Goal: Navigation & Orientation: Understand site structure

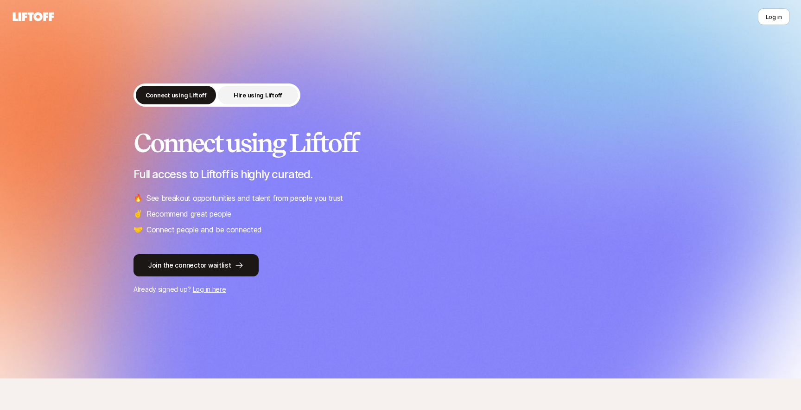
click at [266, 89] on button "Hire using Liftoff" at bounding box center [258, 95] width 80 height 19
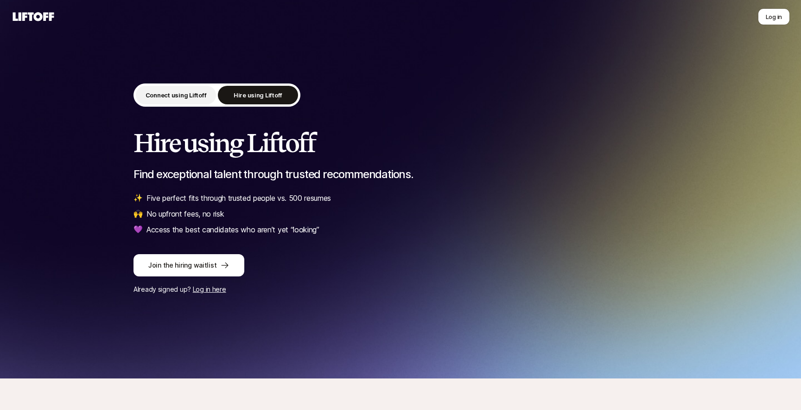
click at [154, 90] on button "Connect using Liftoff" at bounding box center [176, 95] width 80 height 19
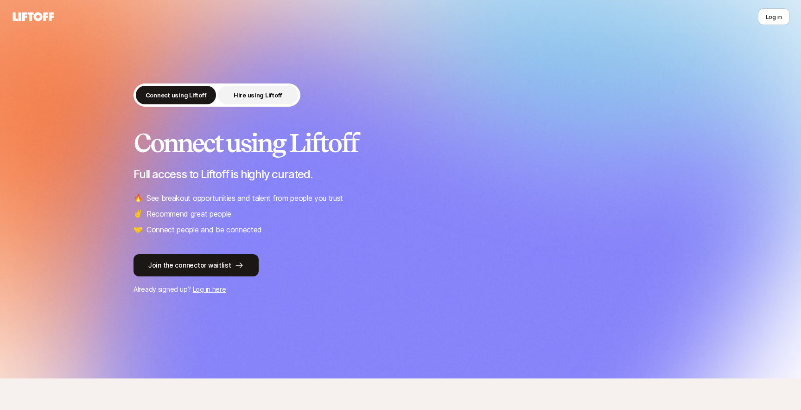
click at [234, 94] on button "Hire using Liftoff" at bounding box center [258, 95] width 80 height 19
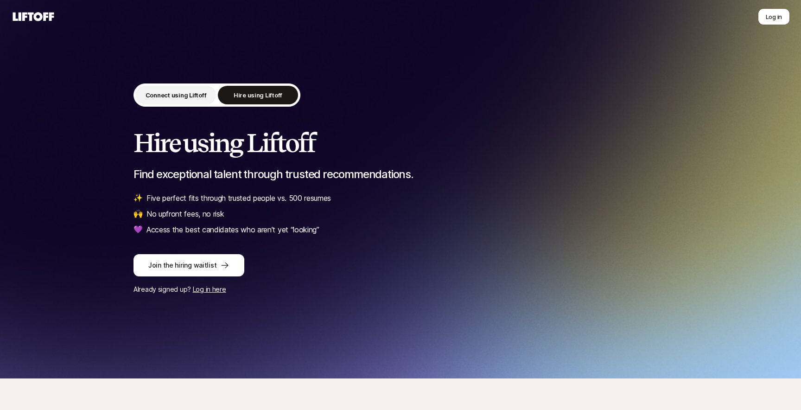
click at [156, 89] on button "Connect using Liftoff" at bounding box center [176, 95] width 80 height 19
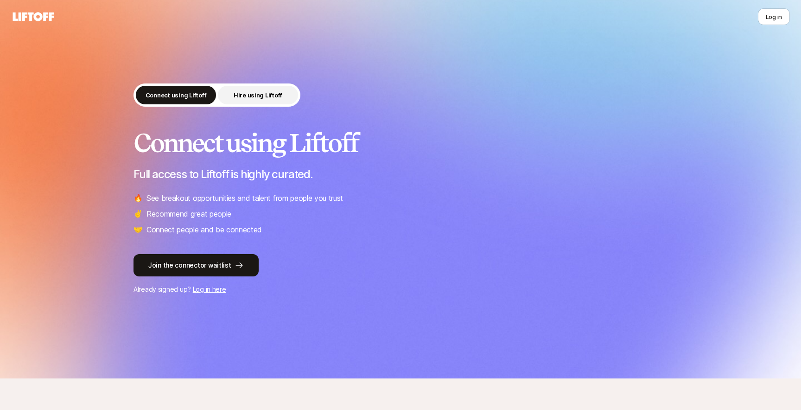
click at [259, 92] on p "Hire using Liftoff" at bounding box center [258, 94] width 49 height 9
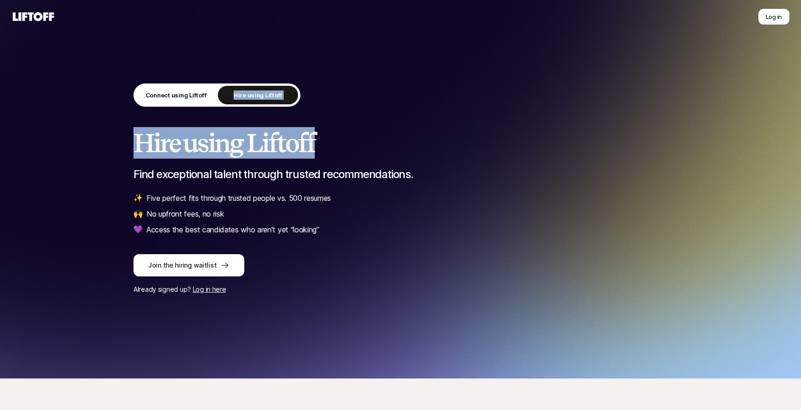
drag, startPoint x: 442, startPoint y: 78, endPoint x: 448, endPoint y: 148, distance: 70.2
click at [448, 149] on div "Connect using Liftoff Hire using Liftoff Hire using Liftoff Find exceptional ta…" at bounding box center [400, 189] width 801 height 378
